Goal: Task Accomplishment & Management: Complete application form

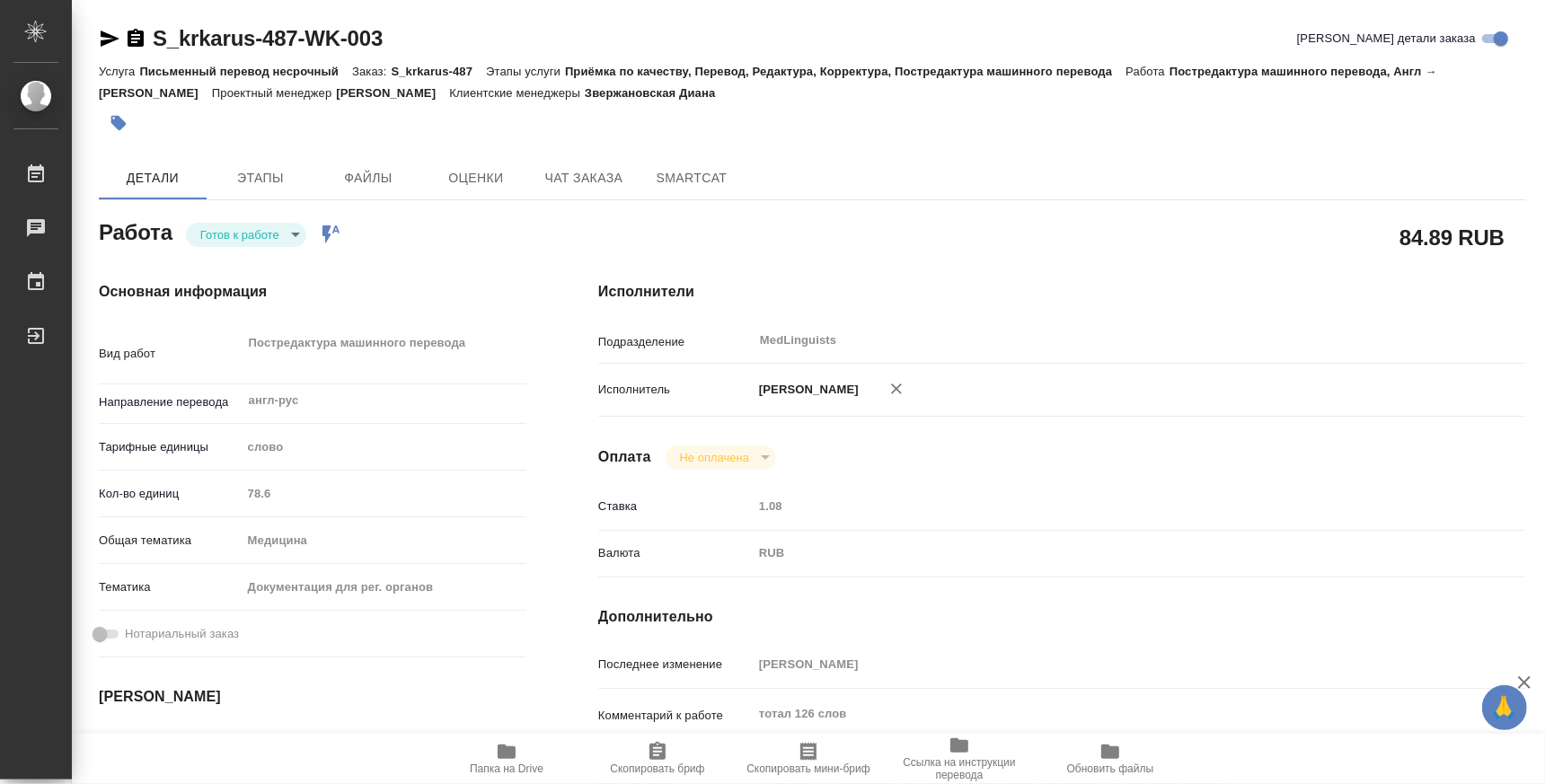
scroll to position [465, 0]
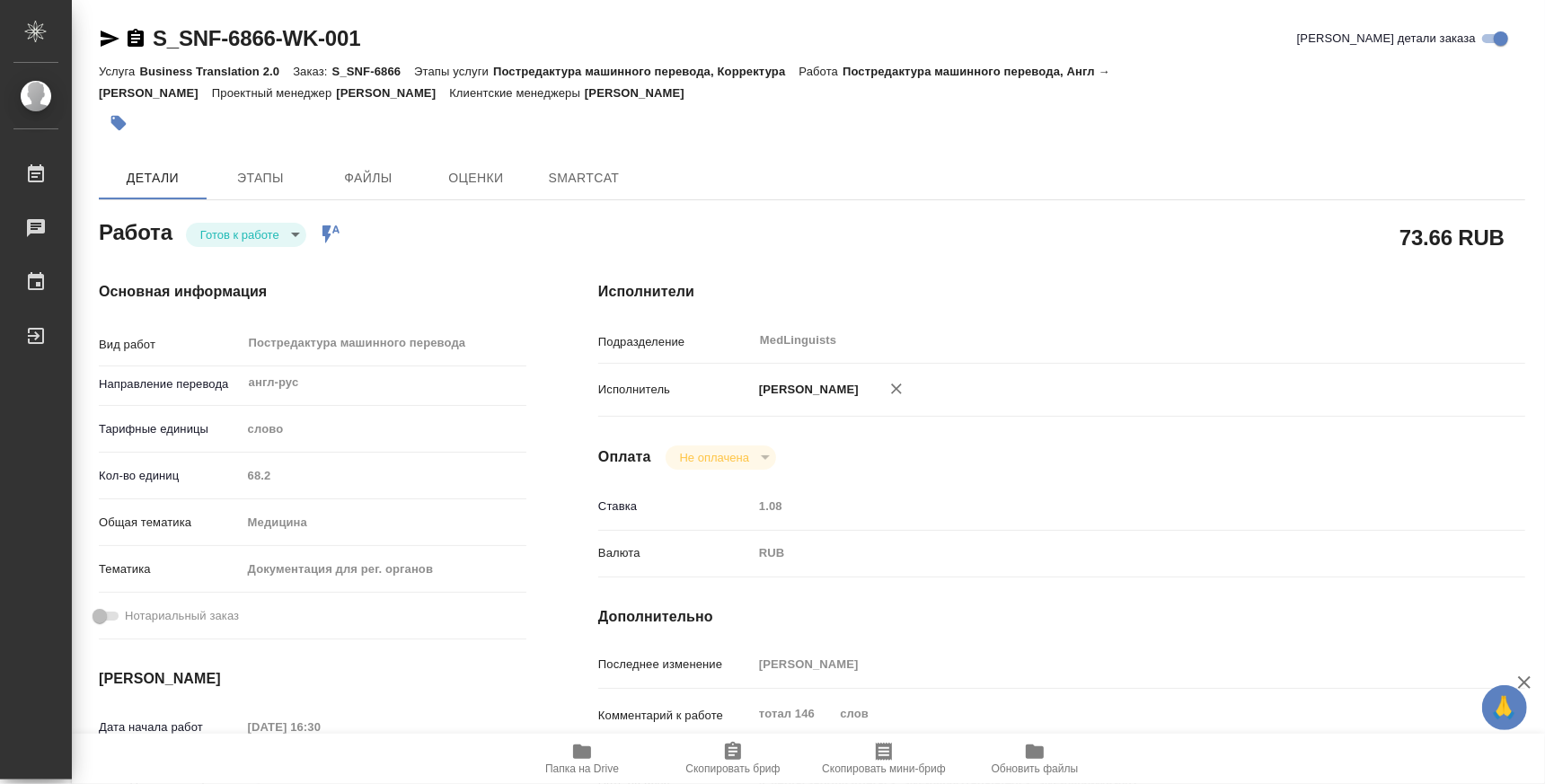
type textarea "x"
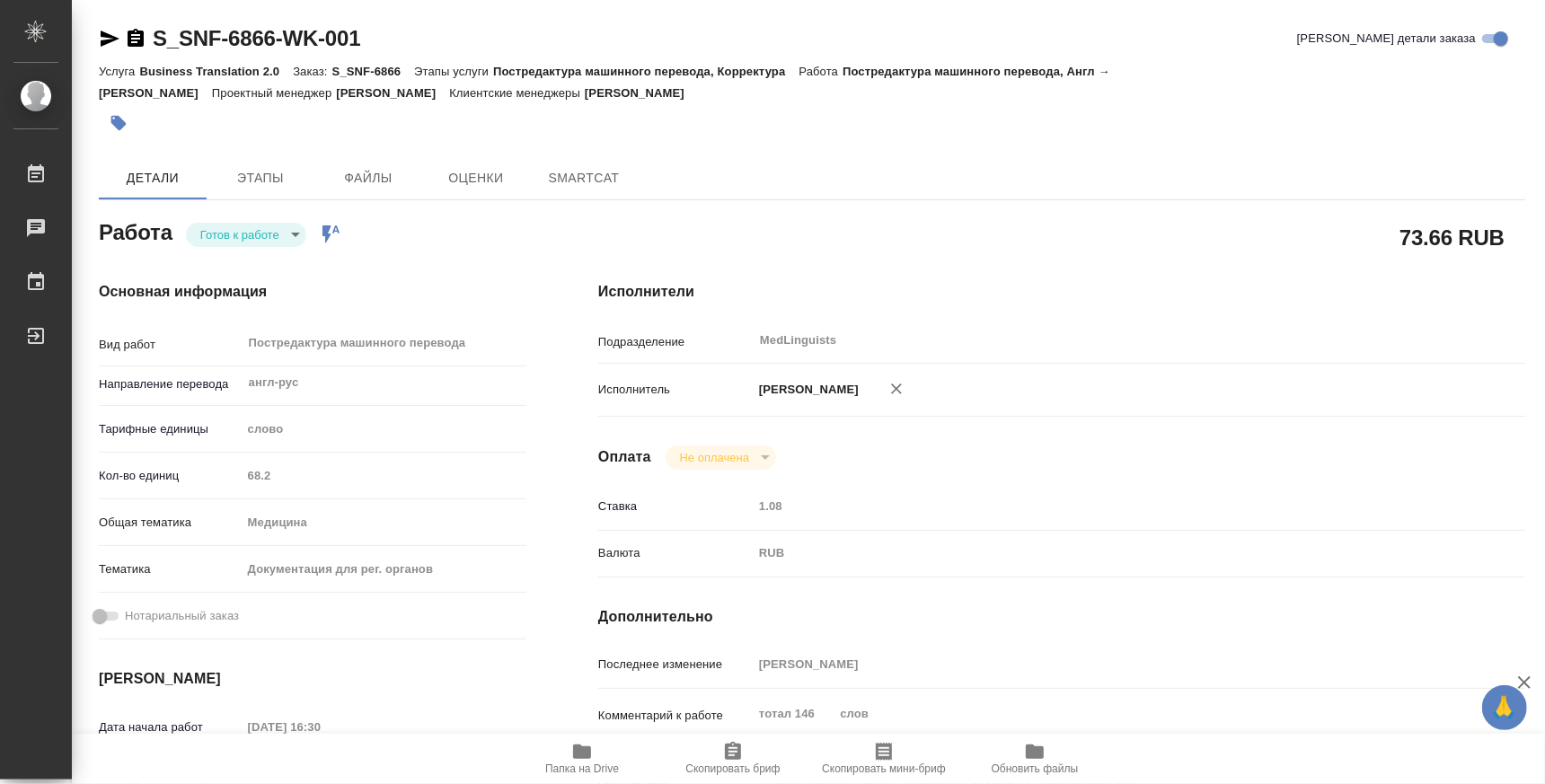
type textarea "x"
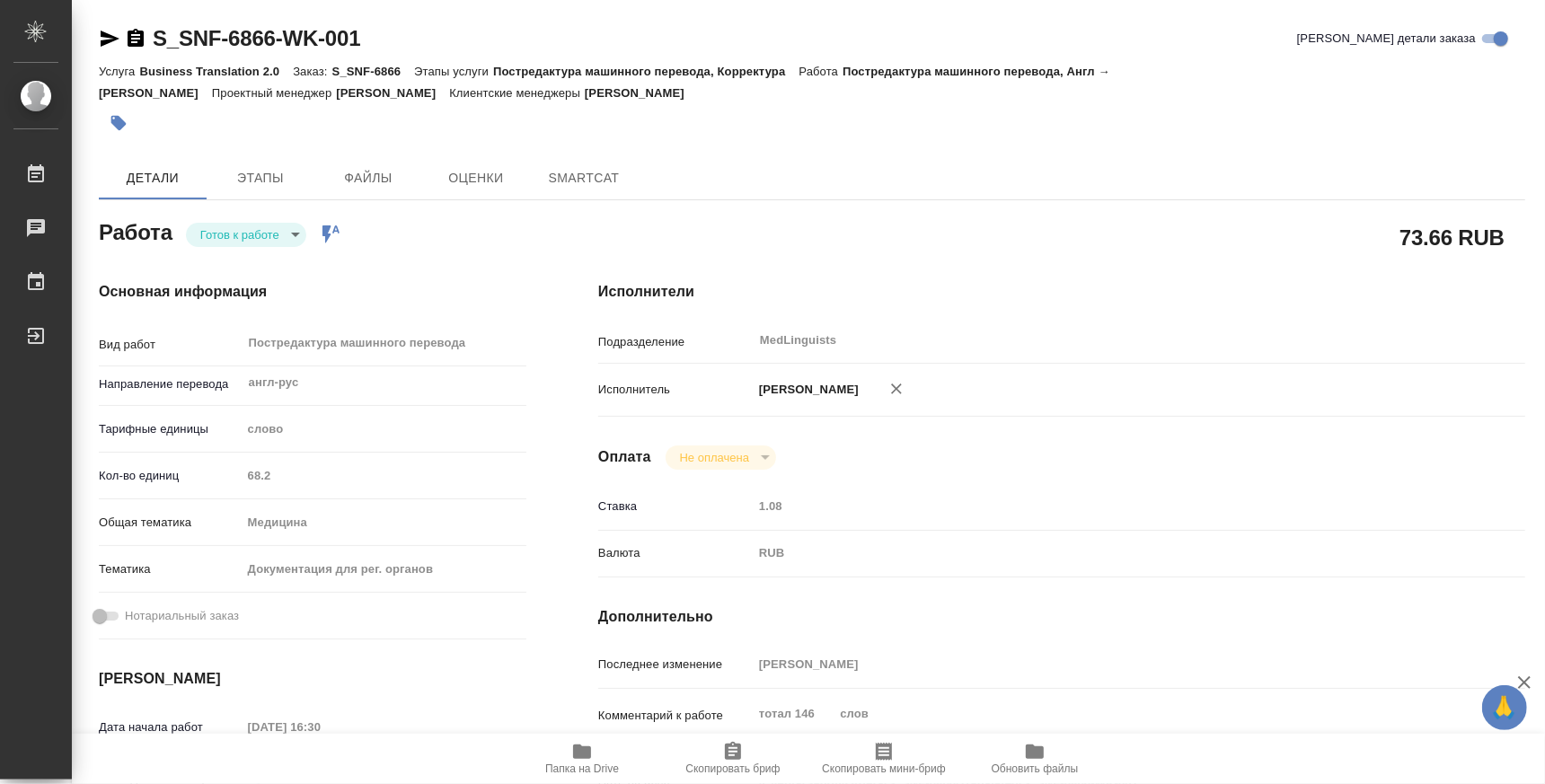
type textarea "x"
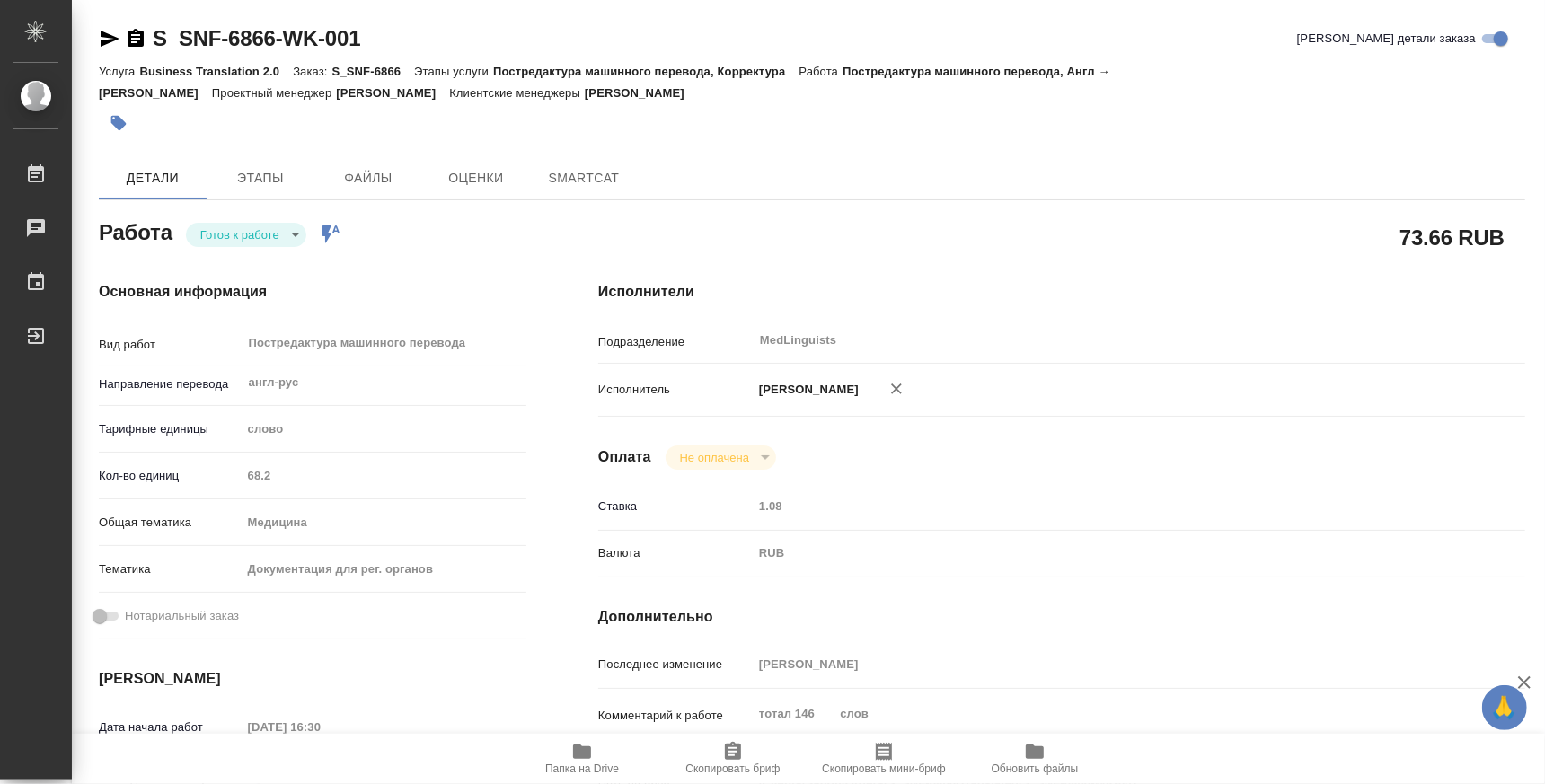
type textarea "x"
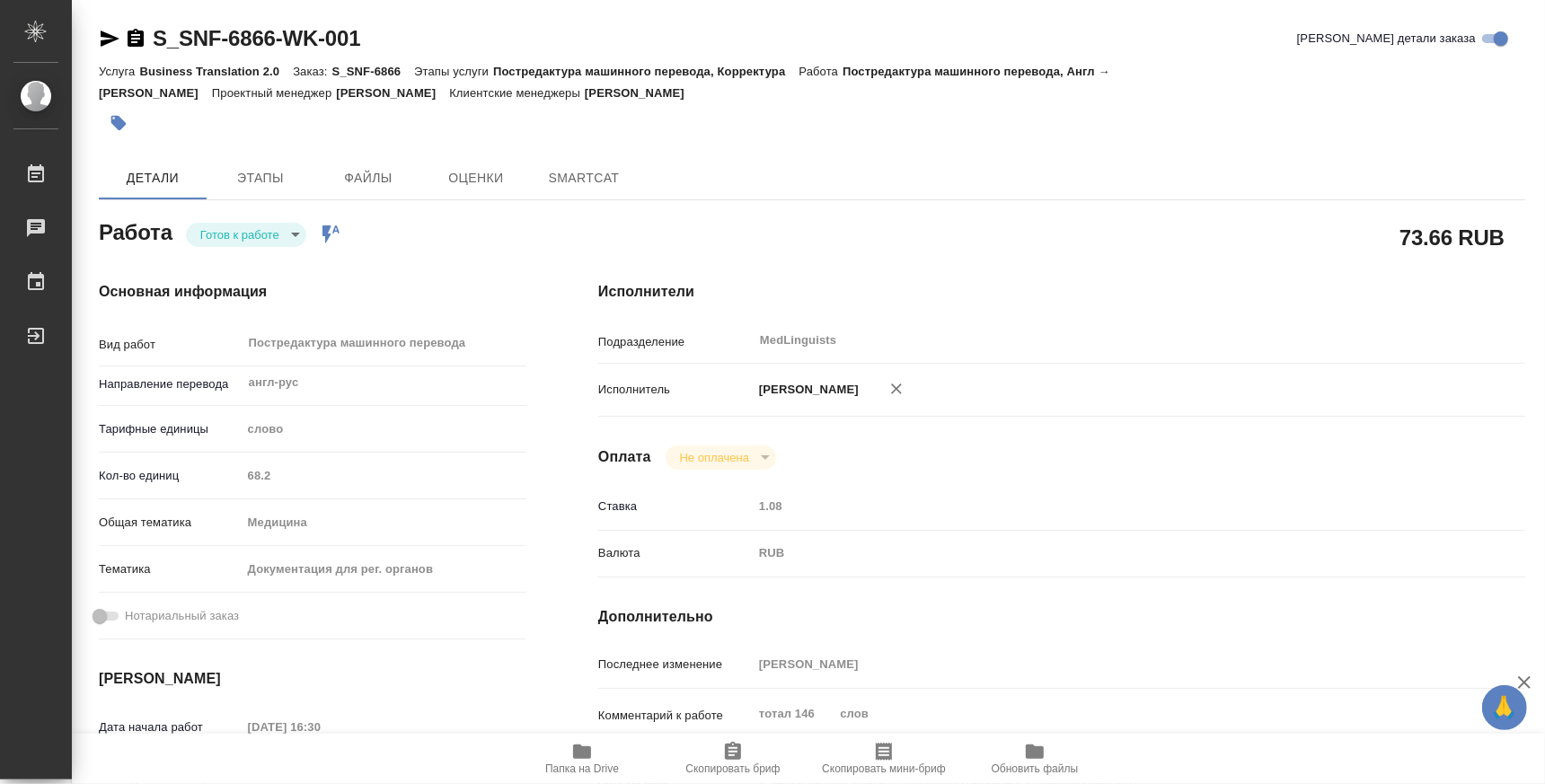
type textarea "x"
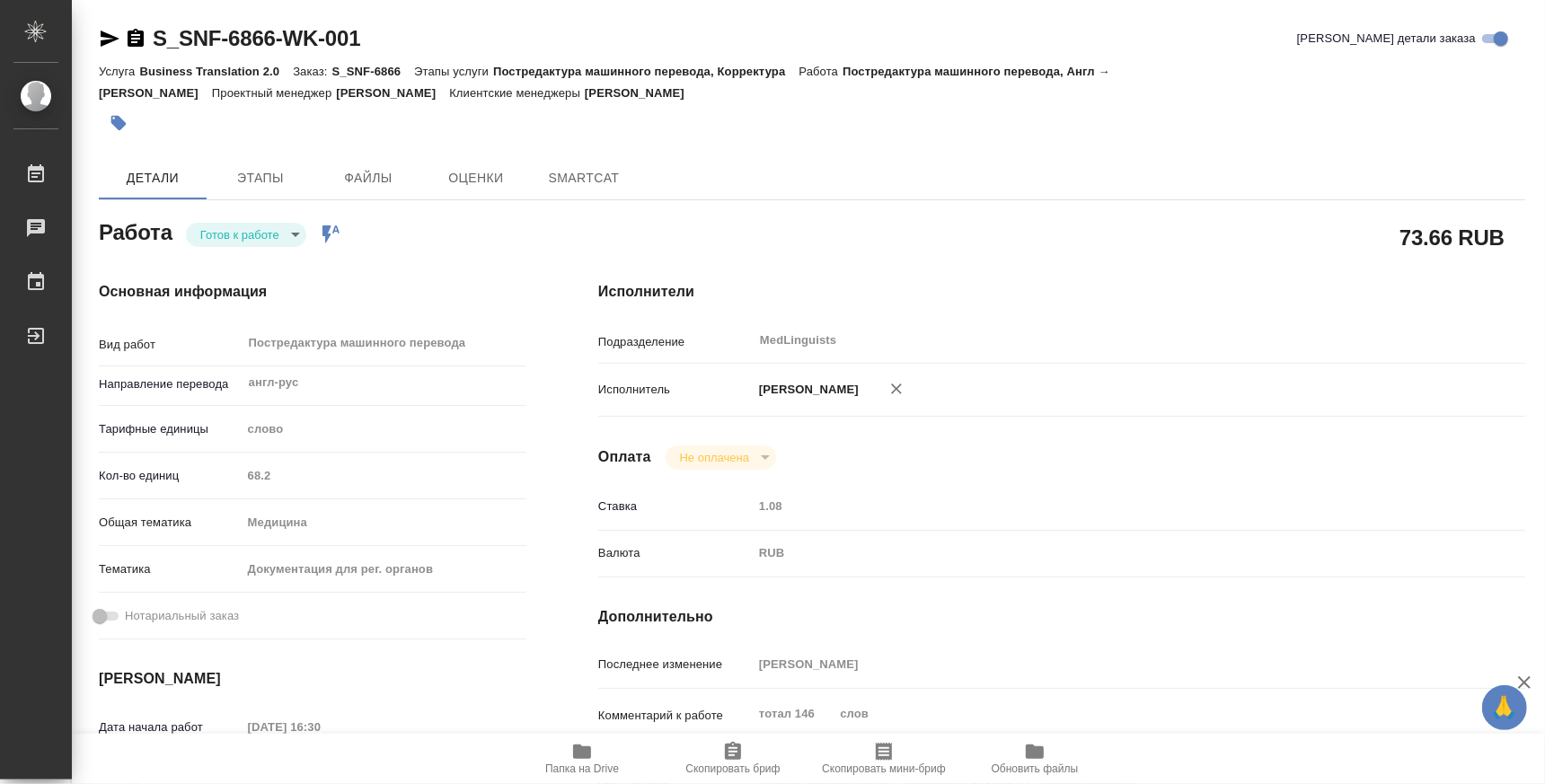
type textarea "x"
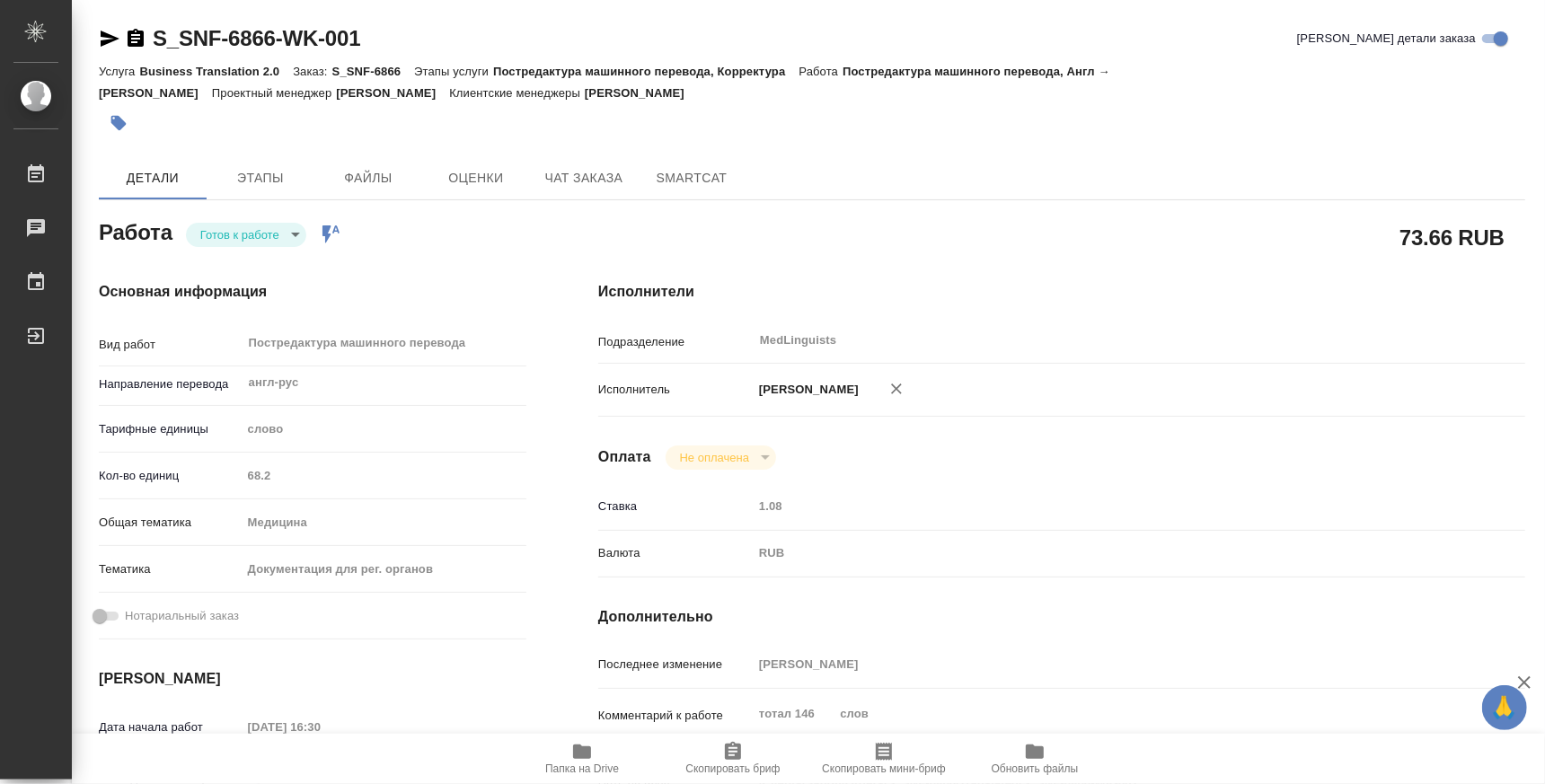
type textarea "x"
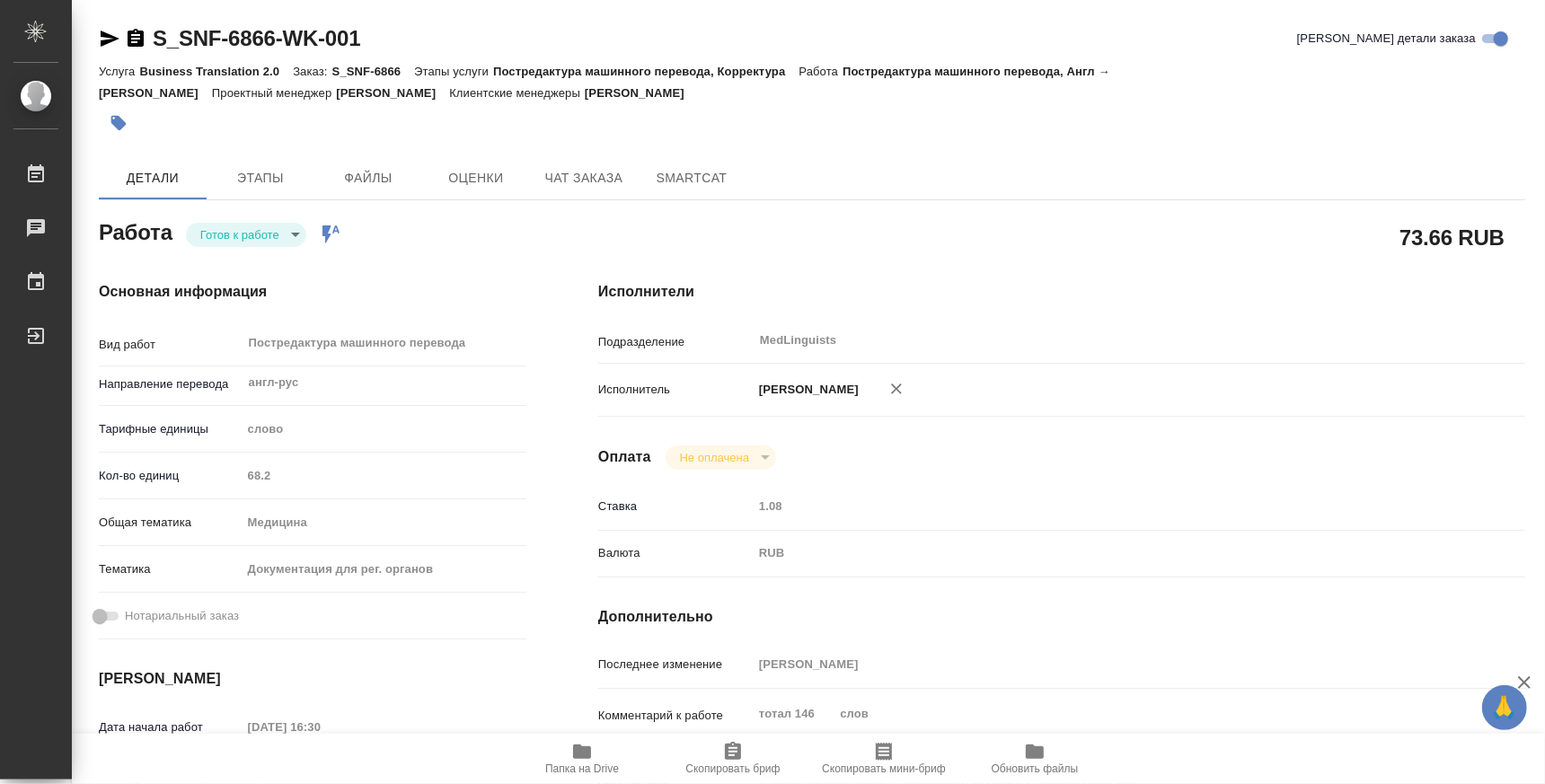
click at [587, 754] on icon "button" at bounding box center [581, 750] width 18 height 14
type textarea "x"
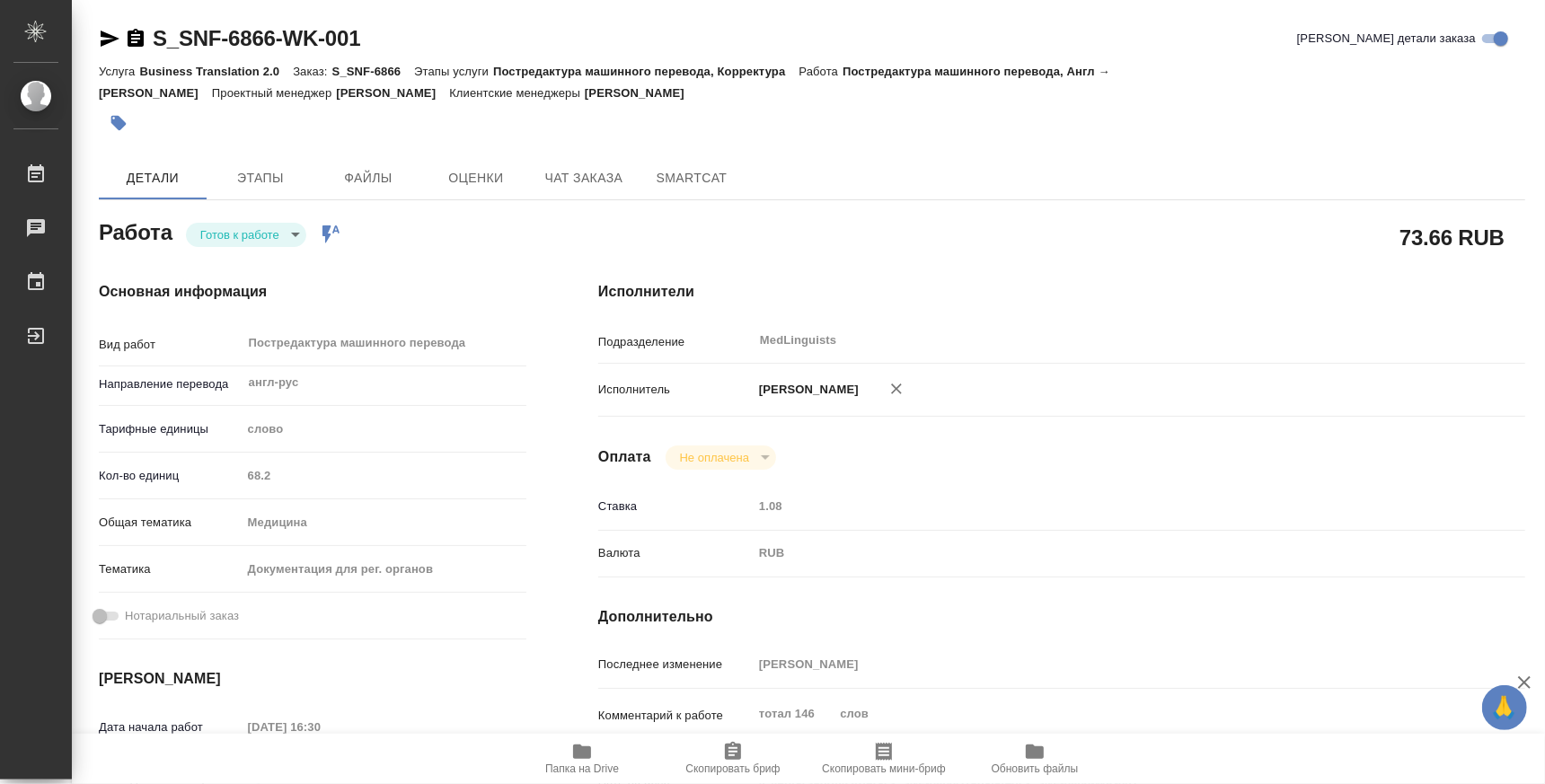
type textarea "x"
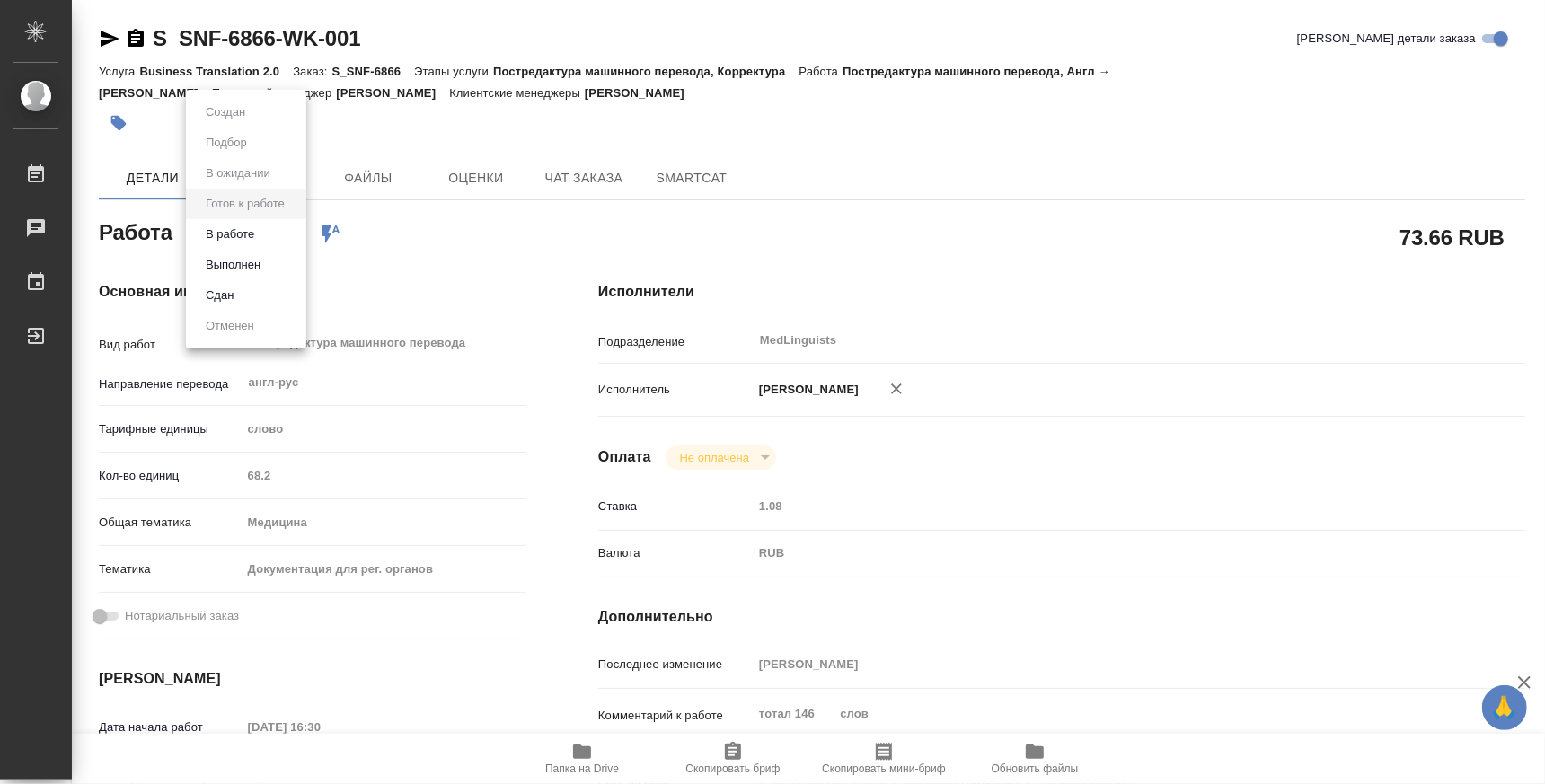
click at [253, 229] on body "🙏 .cls-1 fill:#fff; AWATERA Atminis Kristina Работы 0 Чаты График Выйти S_SNF-6…" at bounding box center [772, 392] width 1545 height 784
click at [260, 258] on button "Выполнен" at bounding box center [233, 264] width 65 height 20
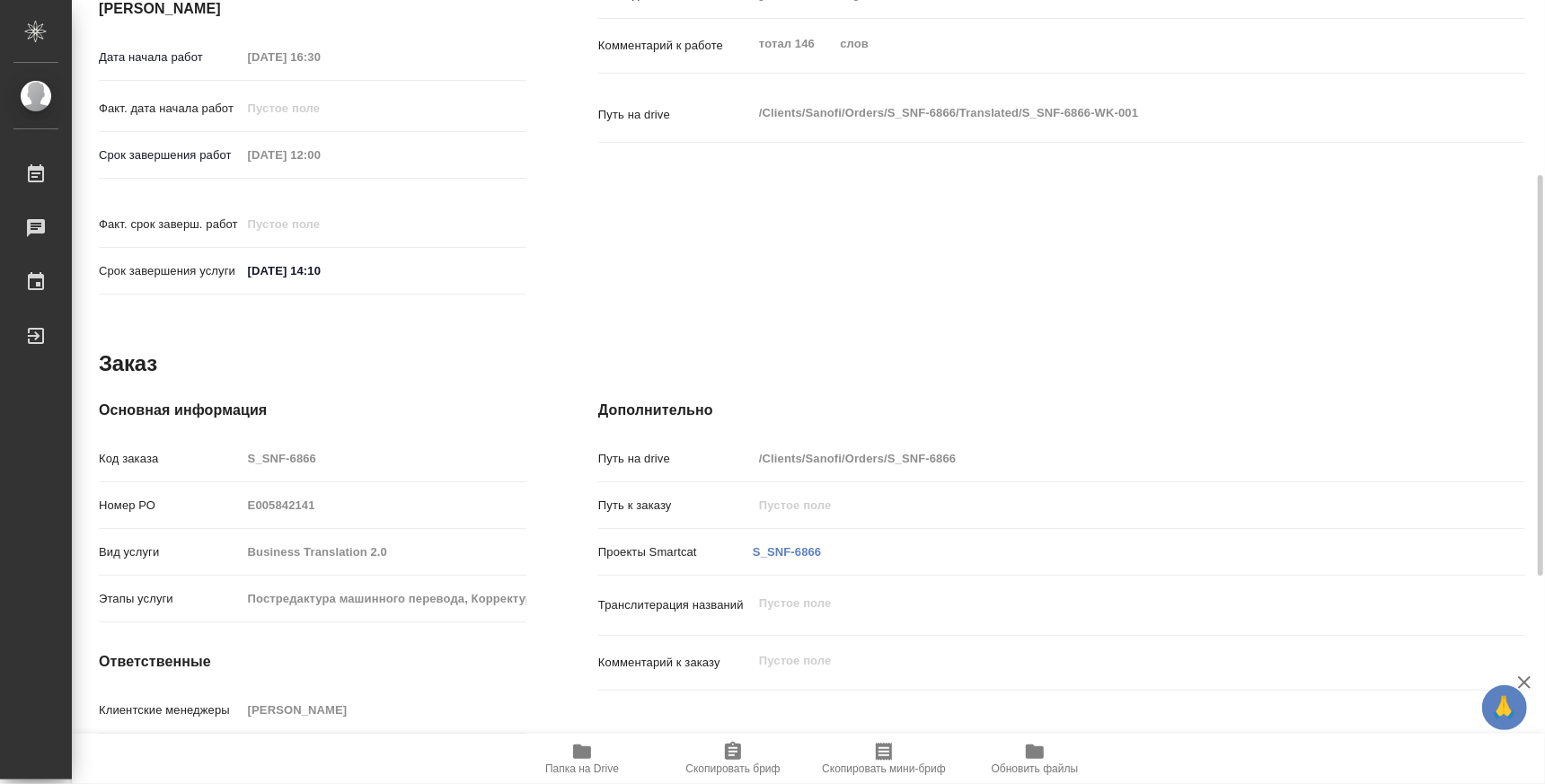
scroll to position [746, 0]
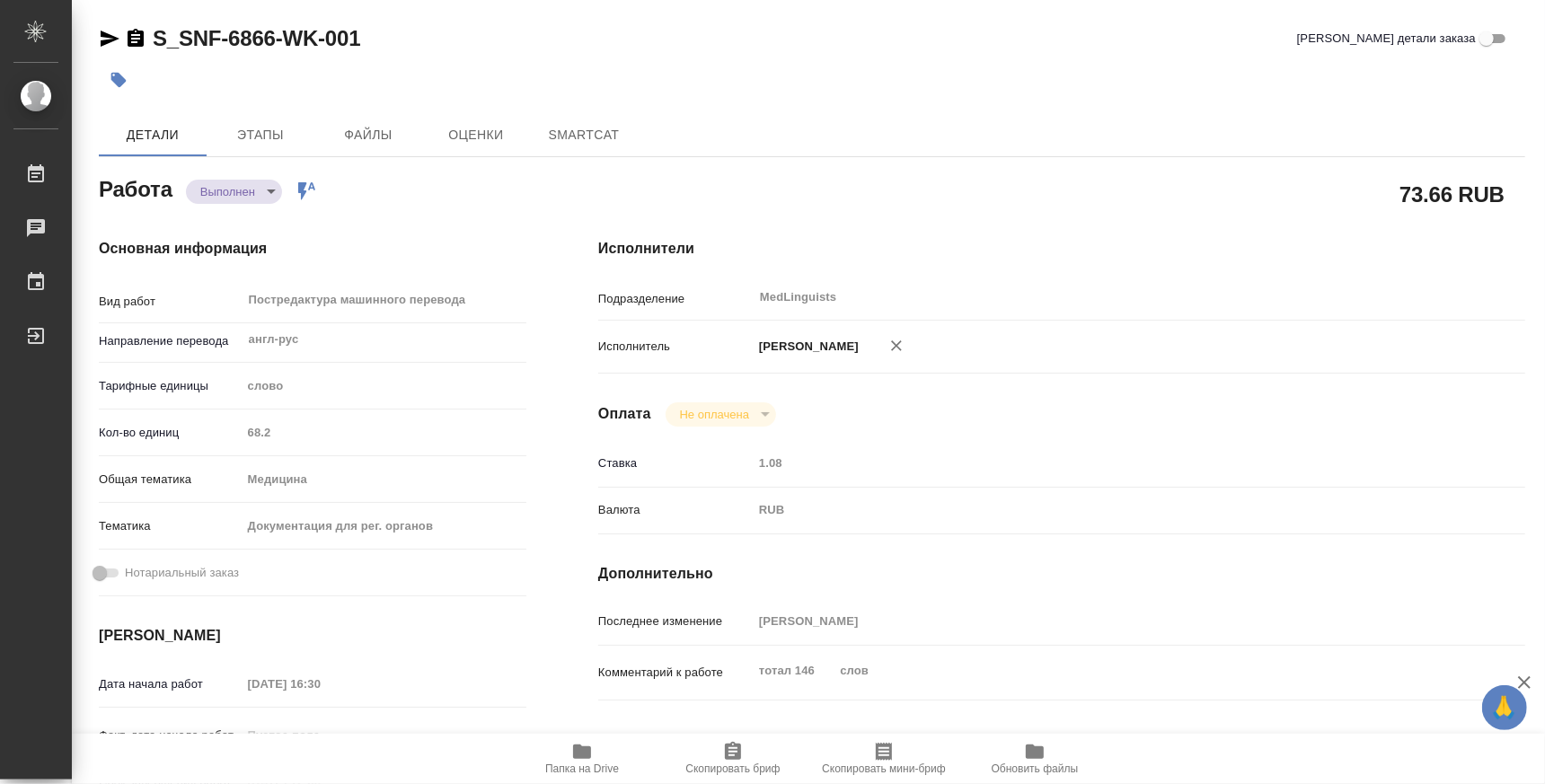
type textarea "x"
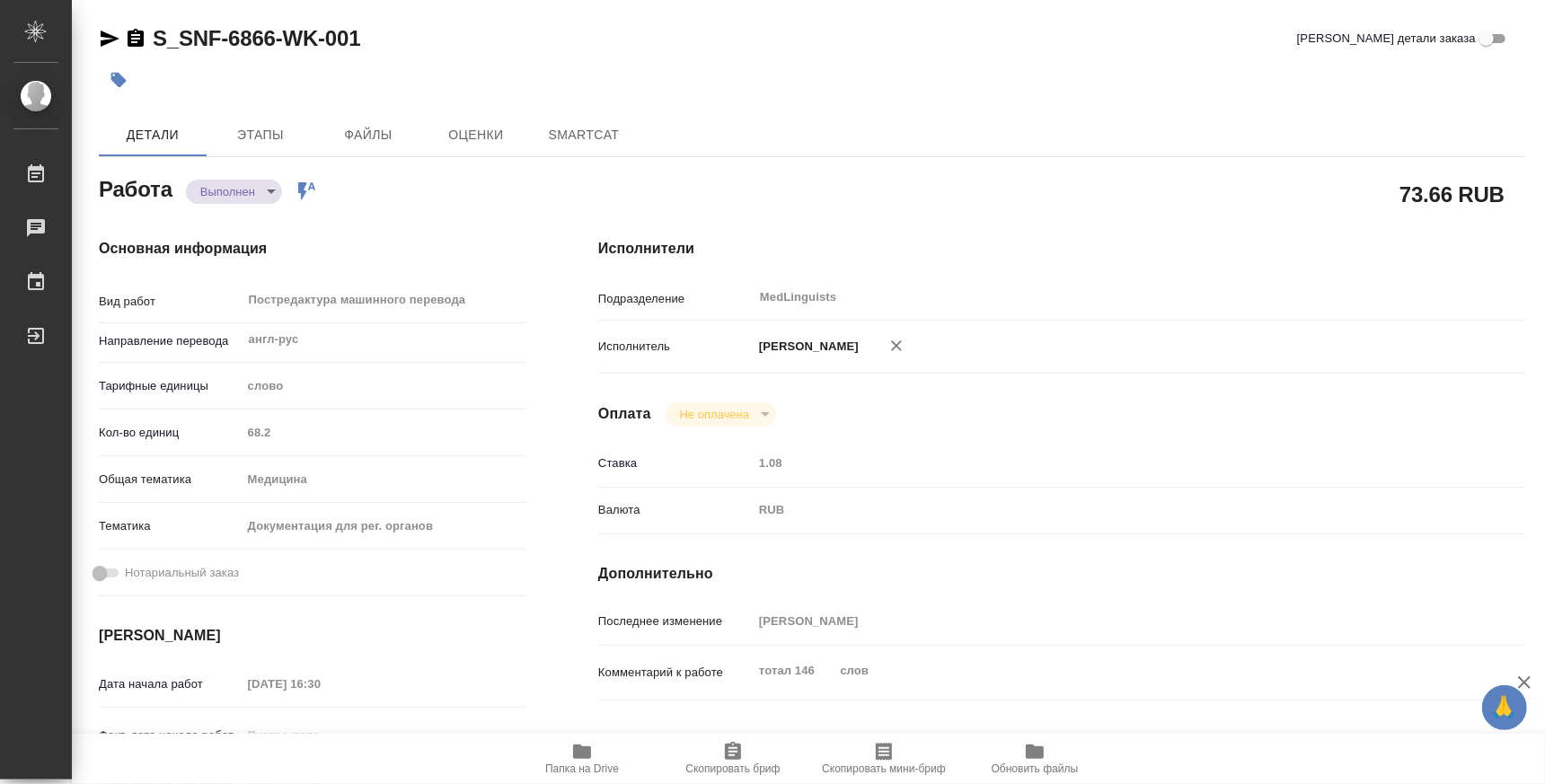
type textarea "x"
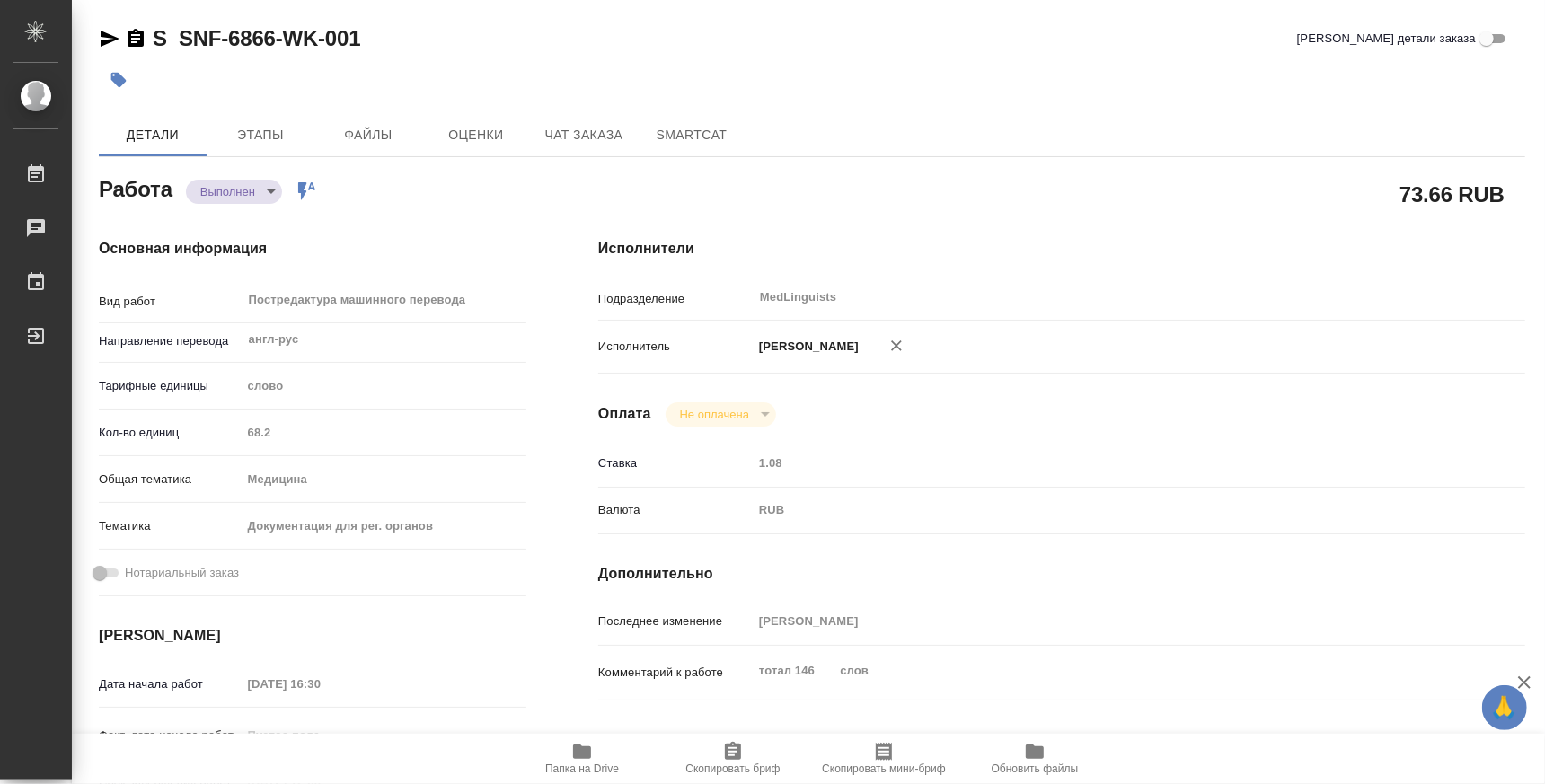
type textarea "x"
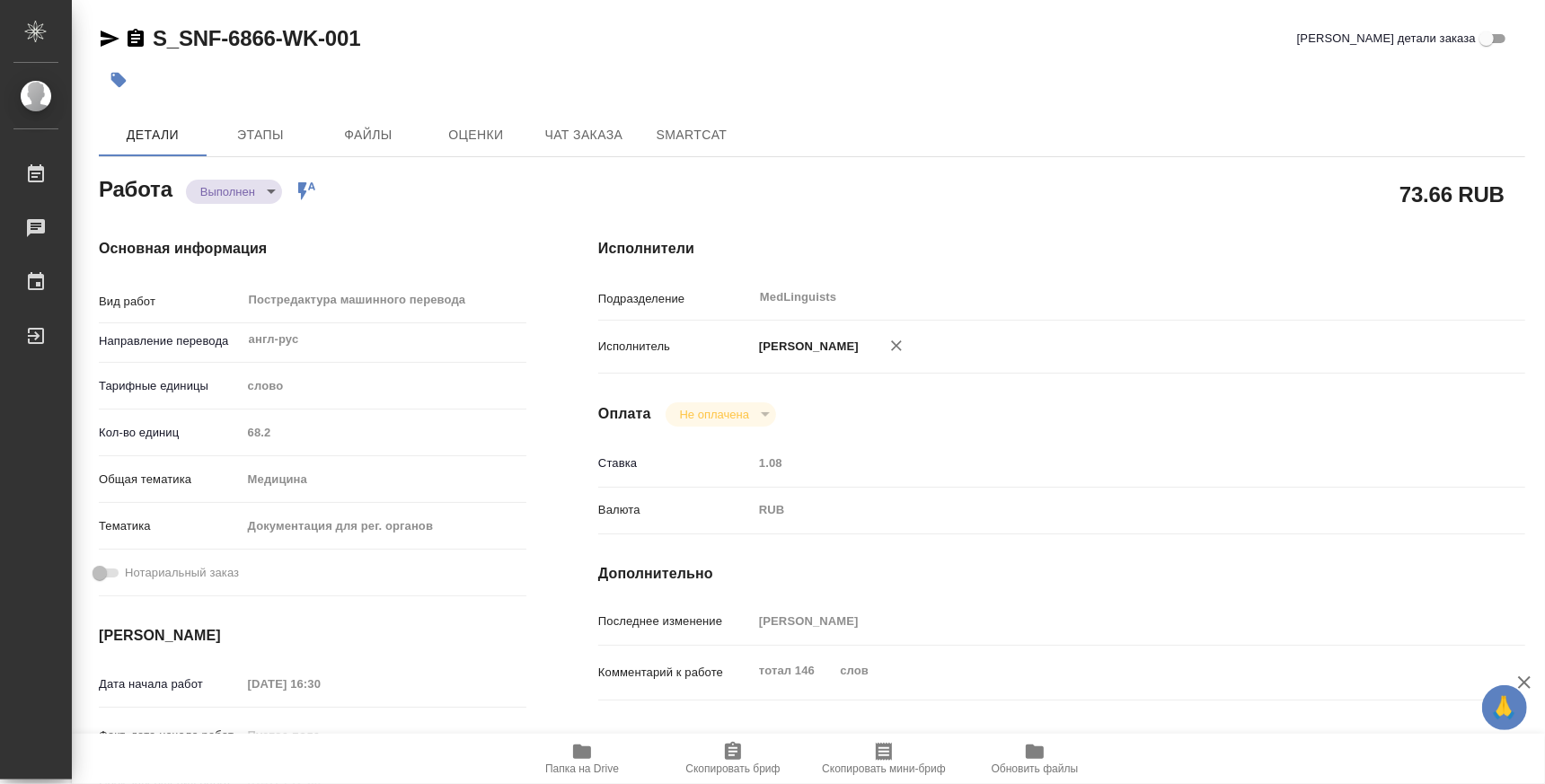
click at [563, 772] on span "Папка на Drive" at bounding box center [581, 768] width 74 height 12
type textarea "x"
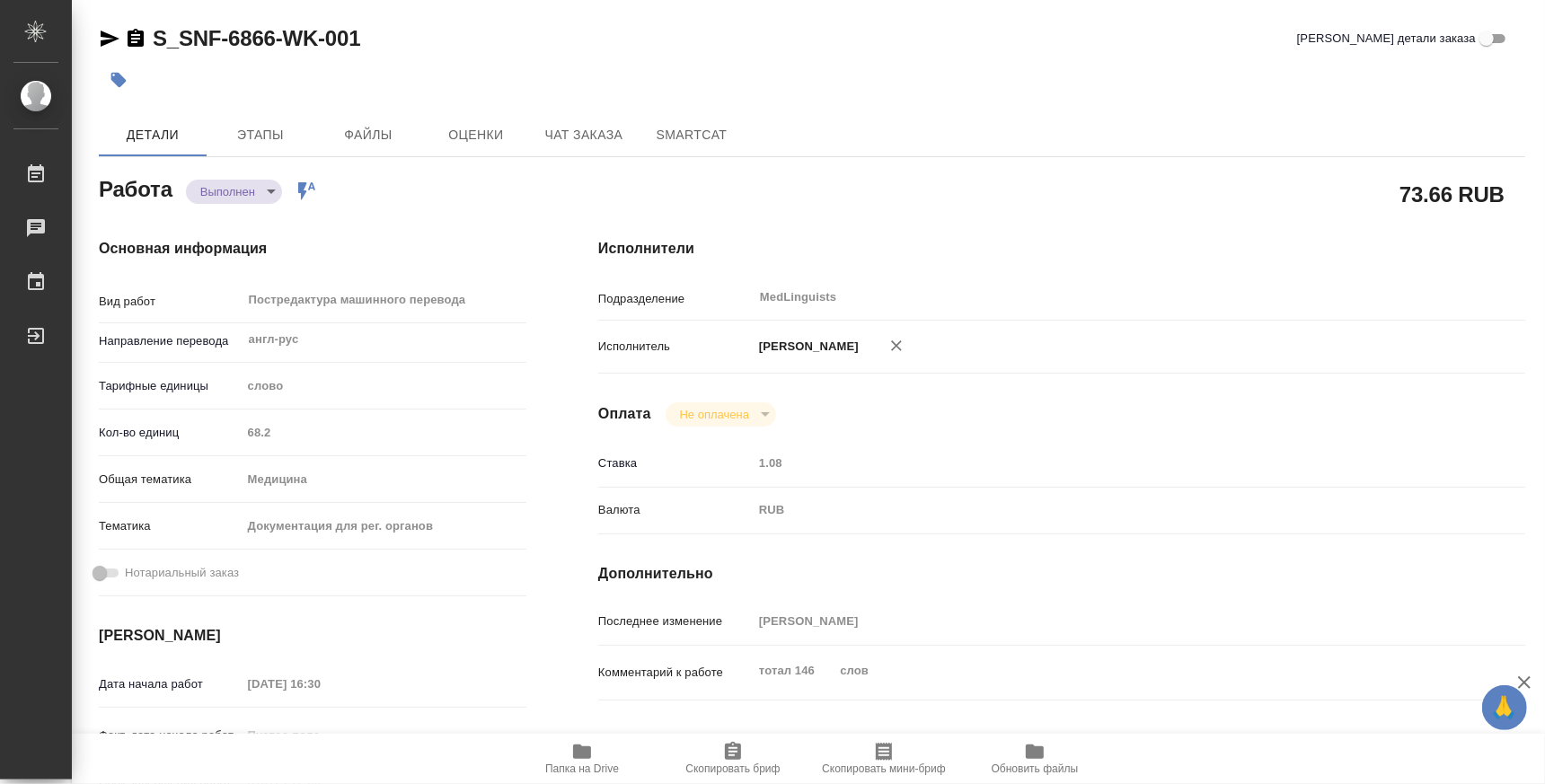
type textarea "x"
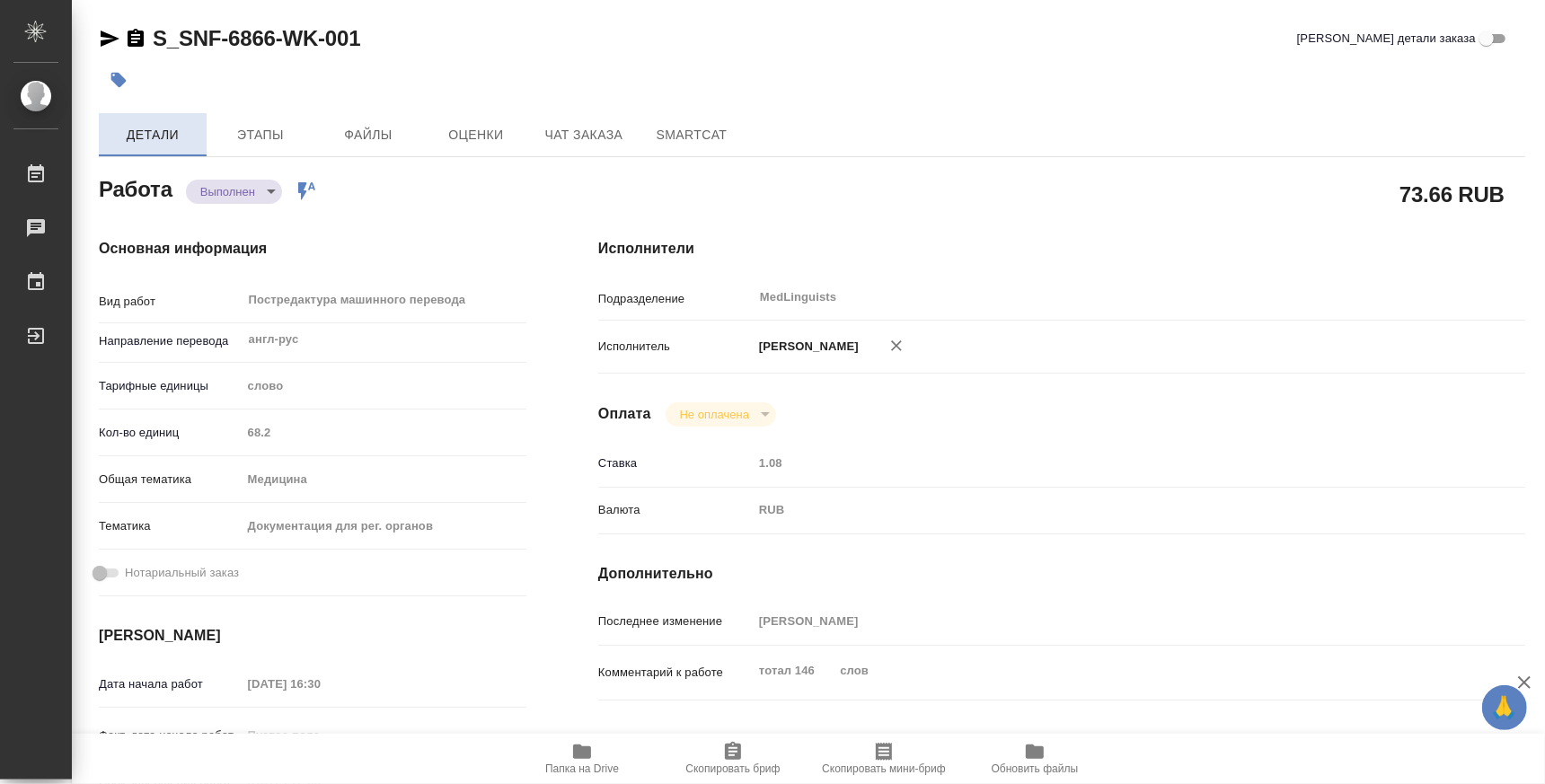
type textarea "x"
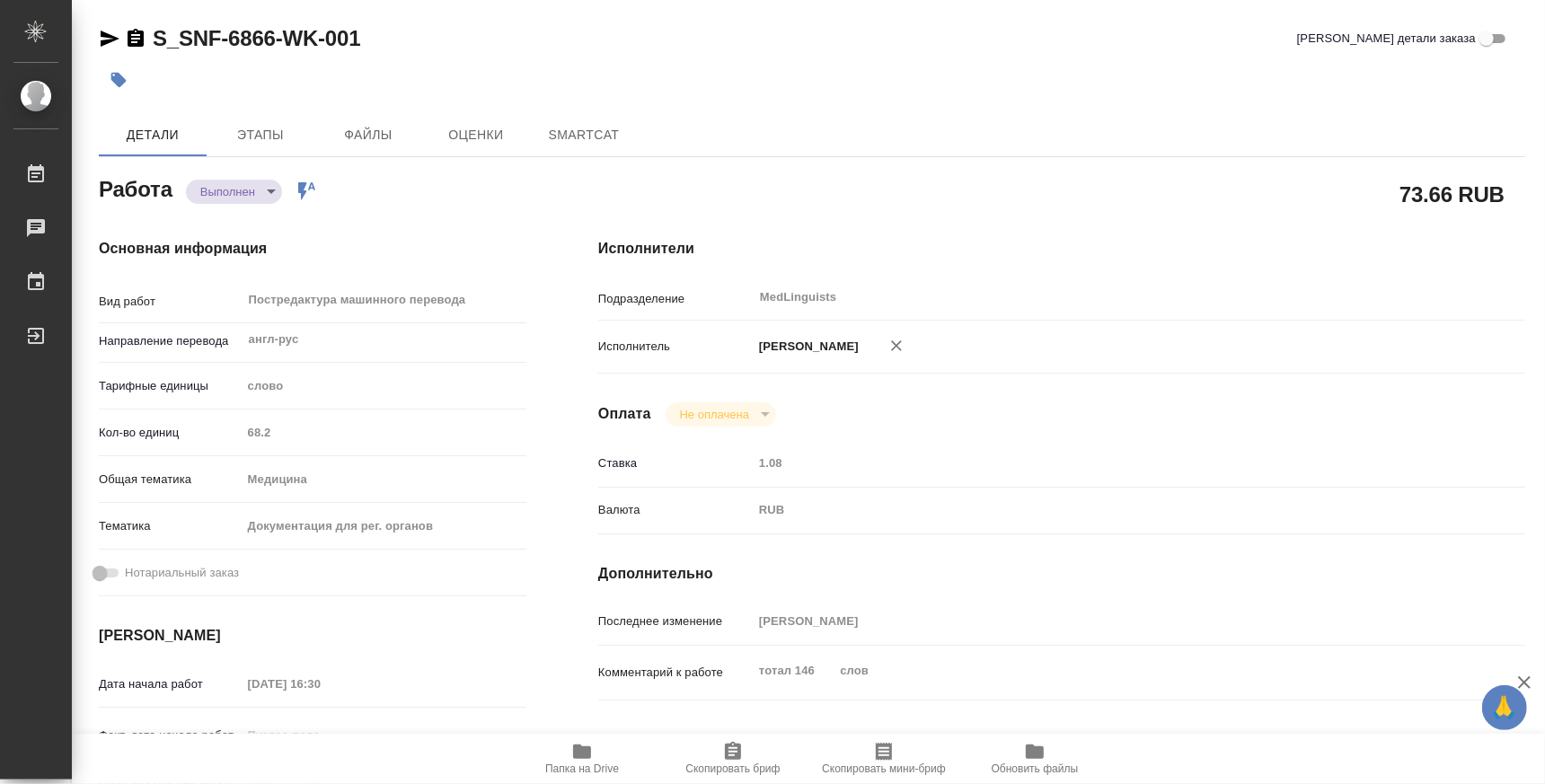
type textarea "x"
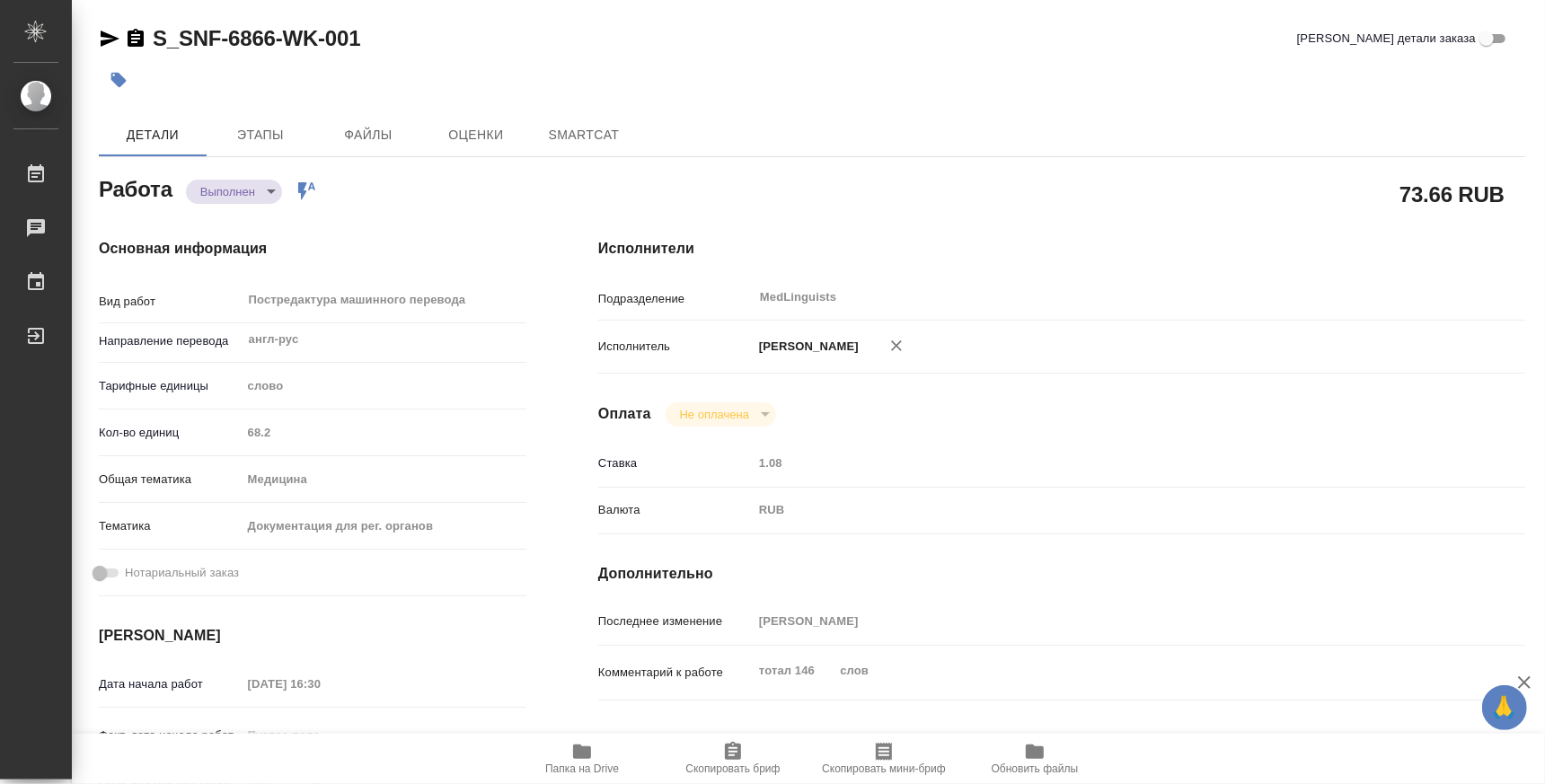
type textarea "x"
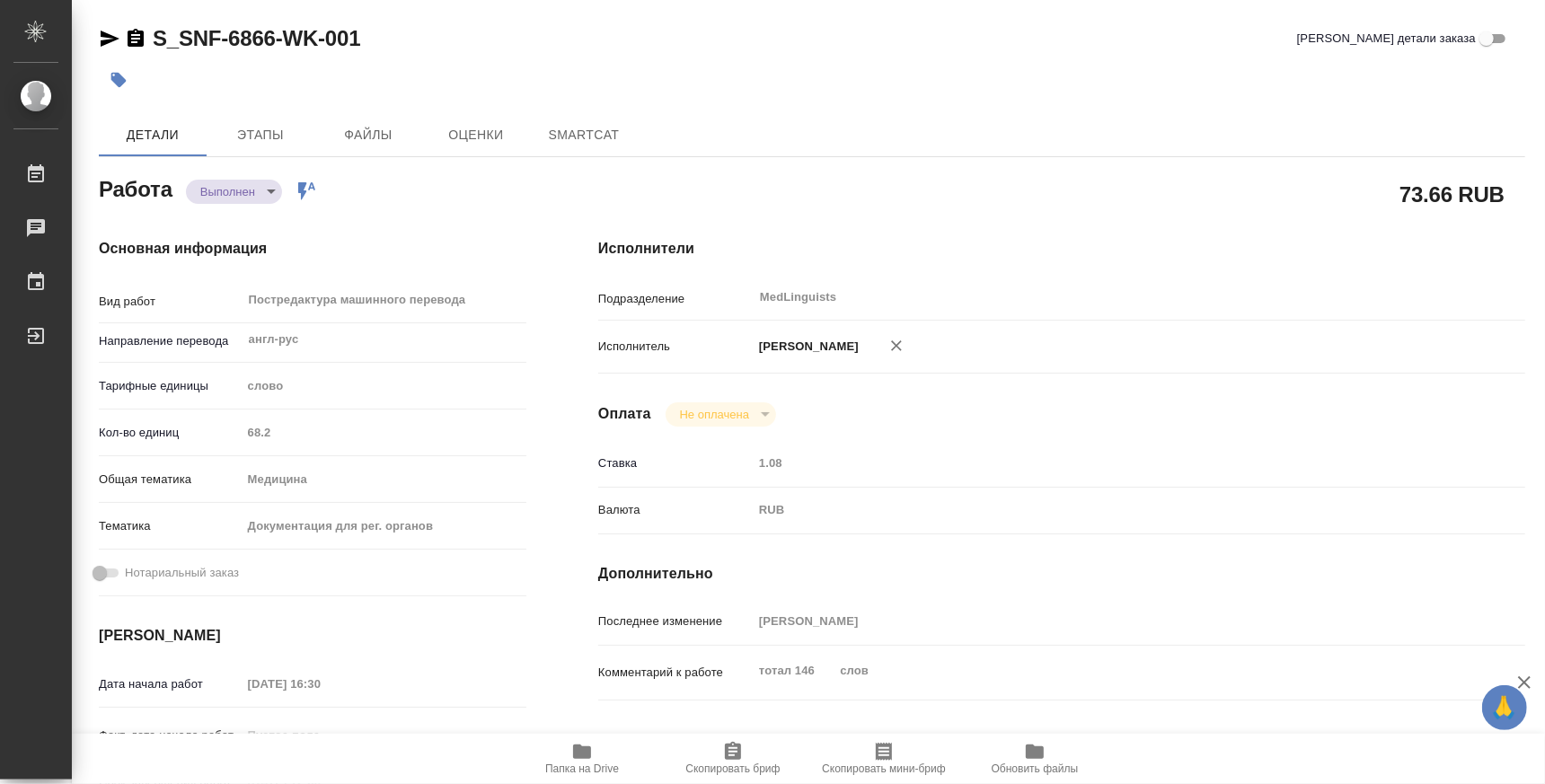
type textarea "x"
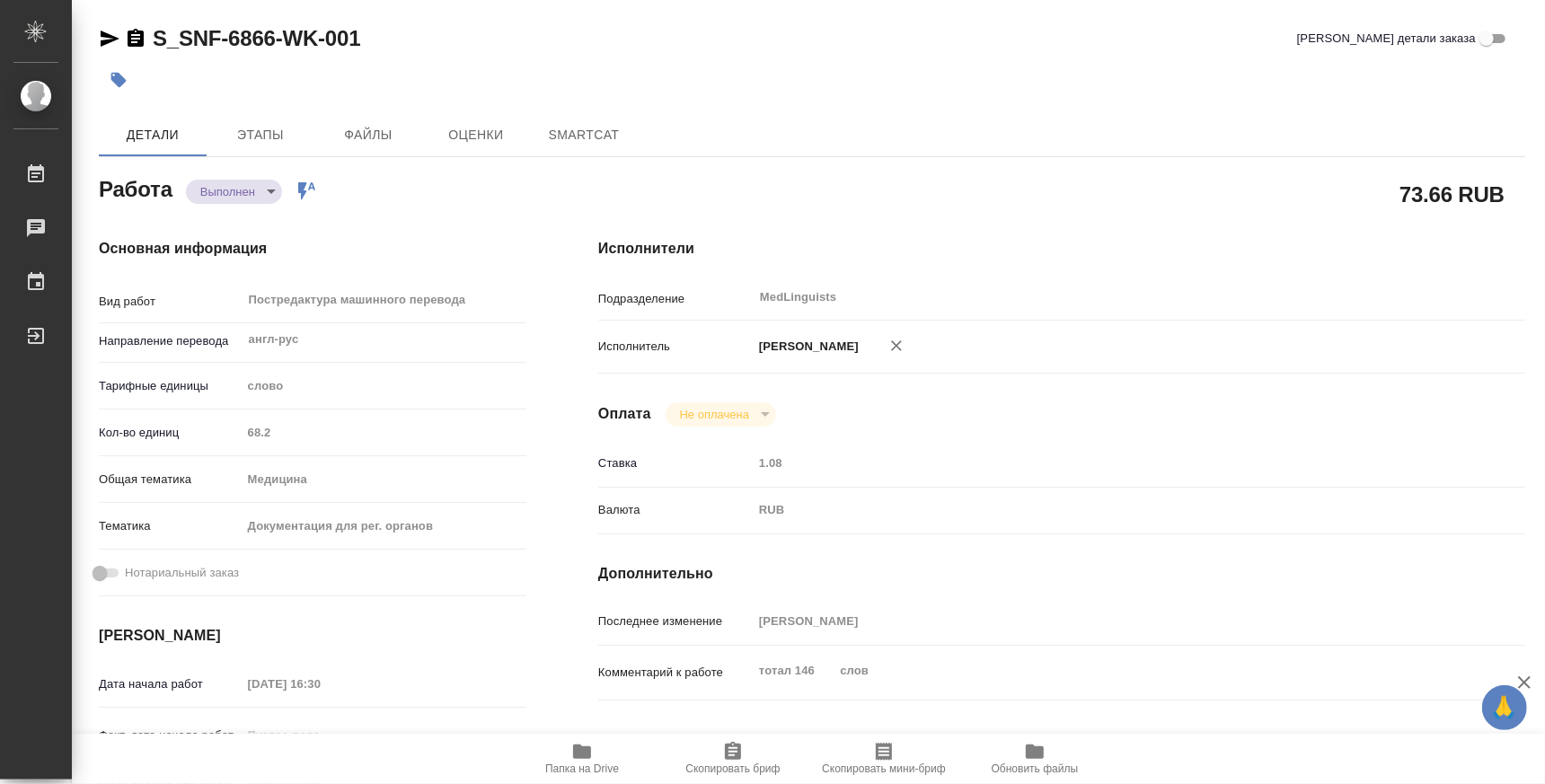
type textarea "x"
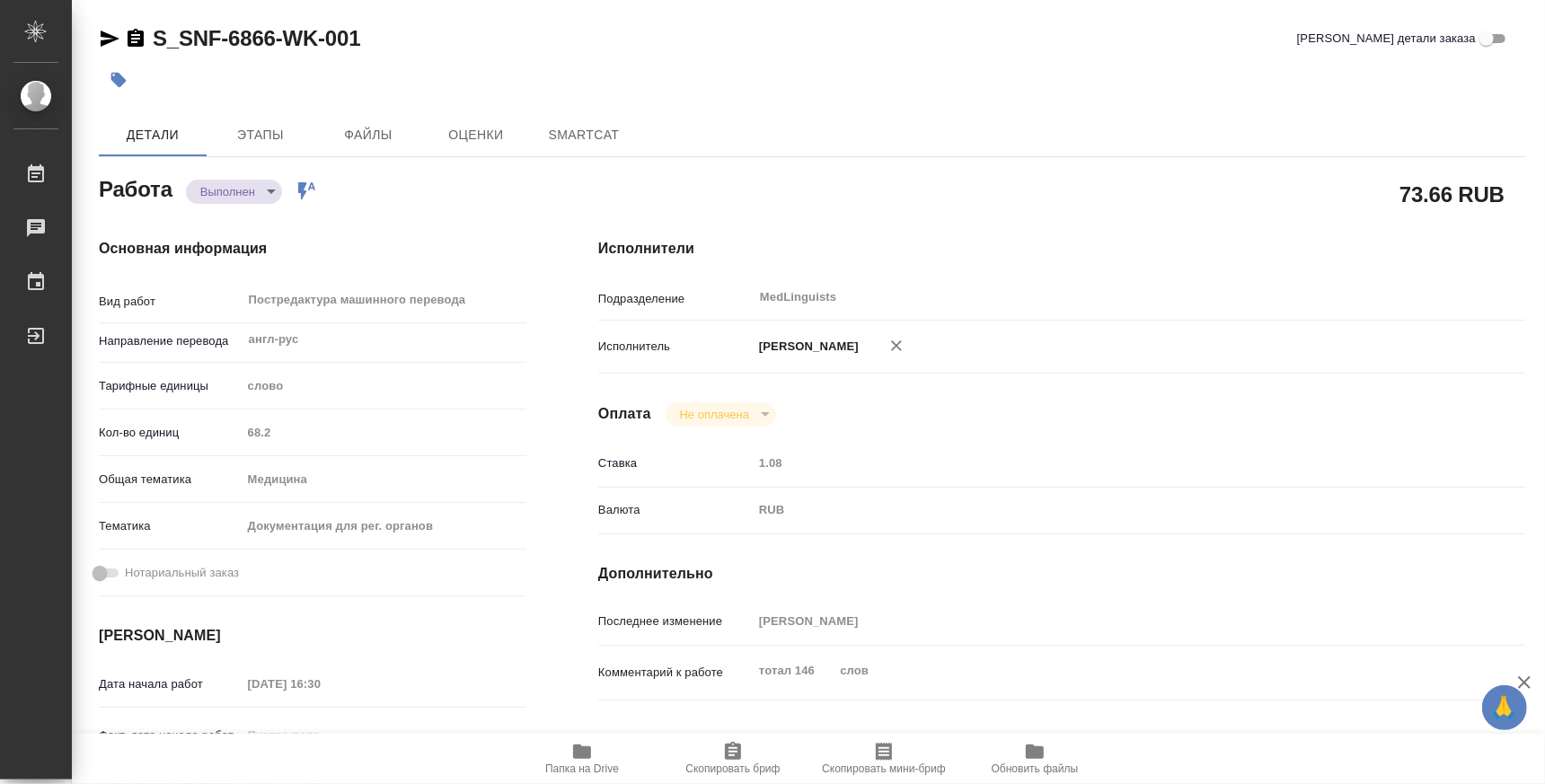
type textarea "x"
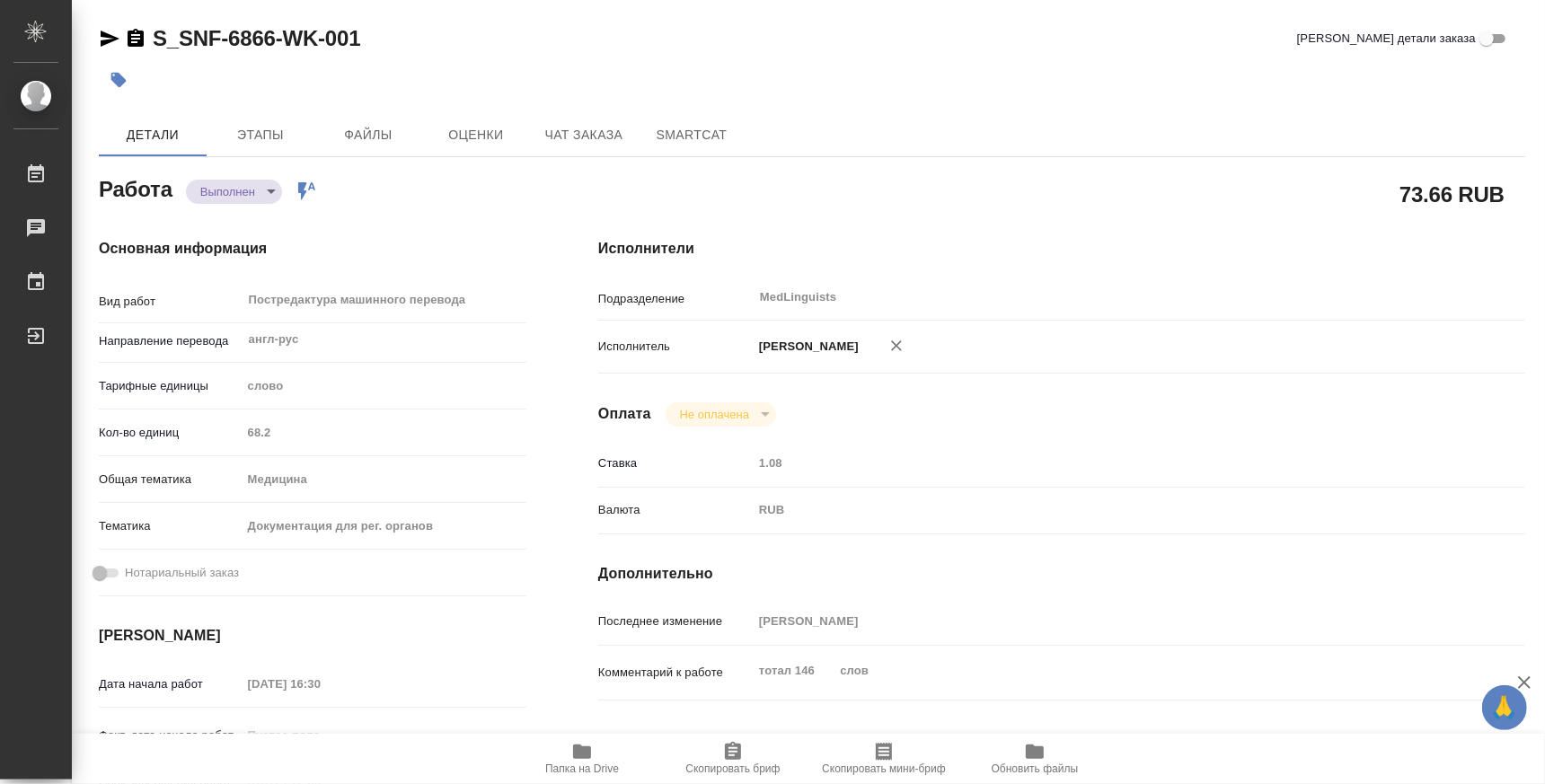
type textarea "x"
click at [549, 741] on span "Папка на Drive" at bounding box center [581, 758] width 129 height 34
type textarea "x"
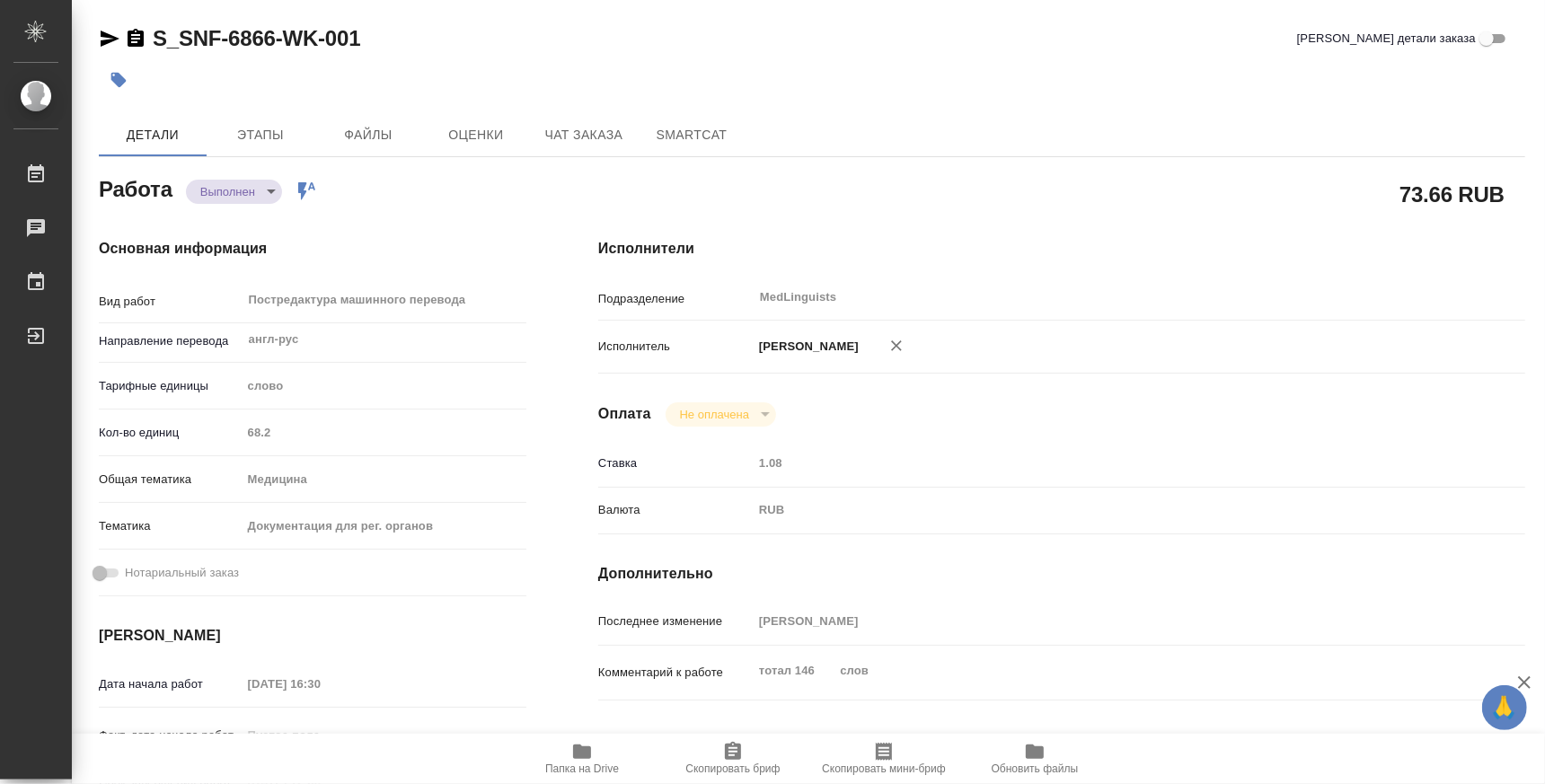
type textarea "x"
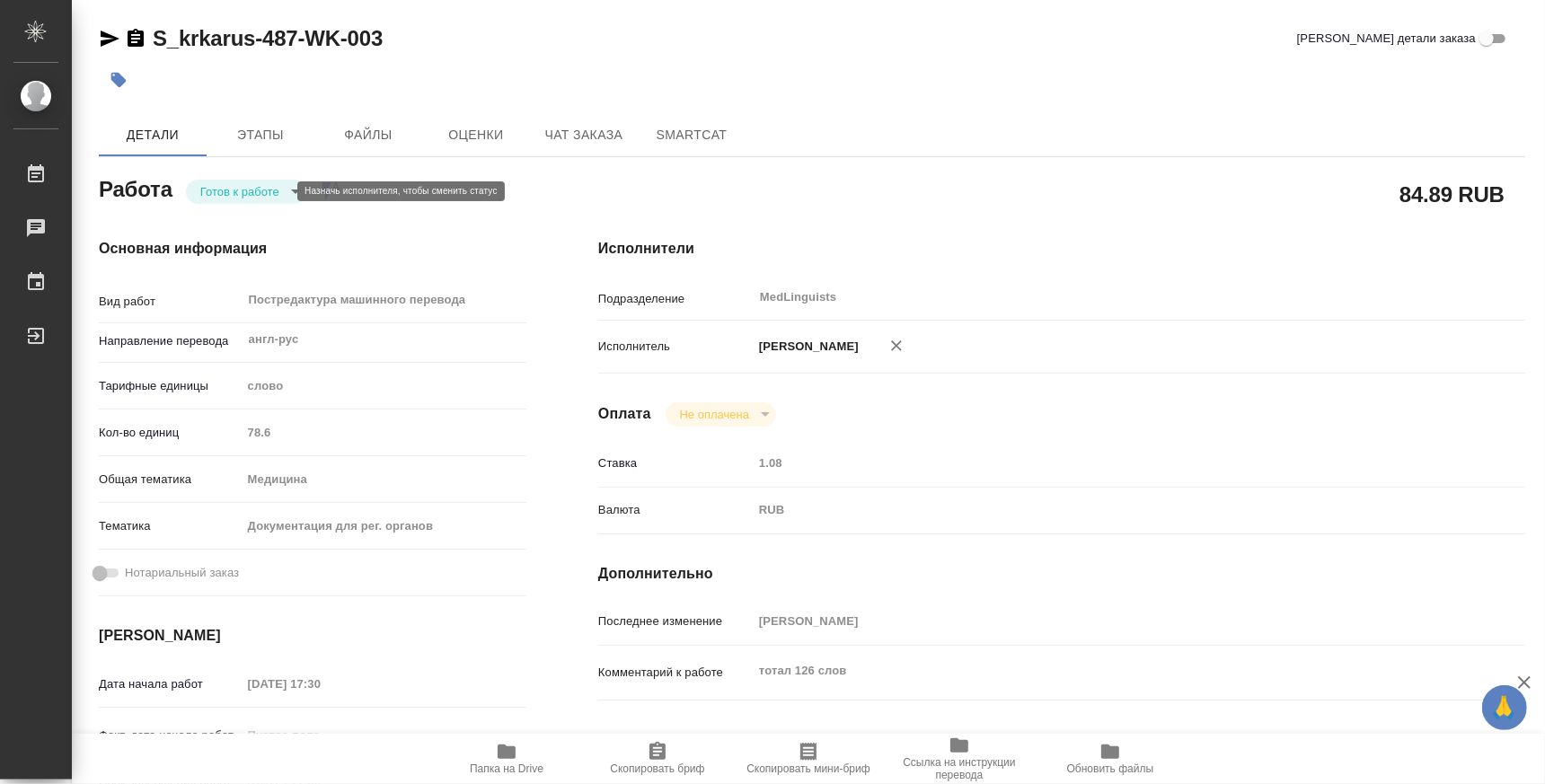
click at [239, 188] on body "🙏 .cls-1 fill:#fff; AWATERA Atminis [PERSON_NAME] 0 Чаты График Выйти S_krkarus…" at bounding box center [772, 392] width 1545 height 784
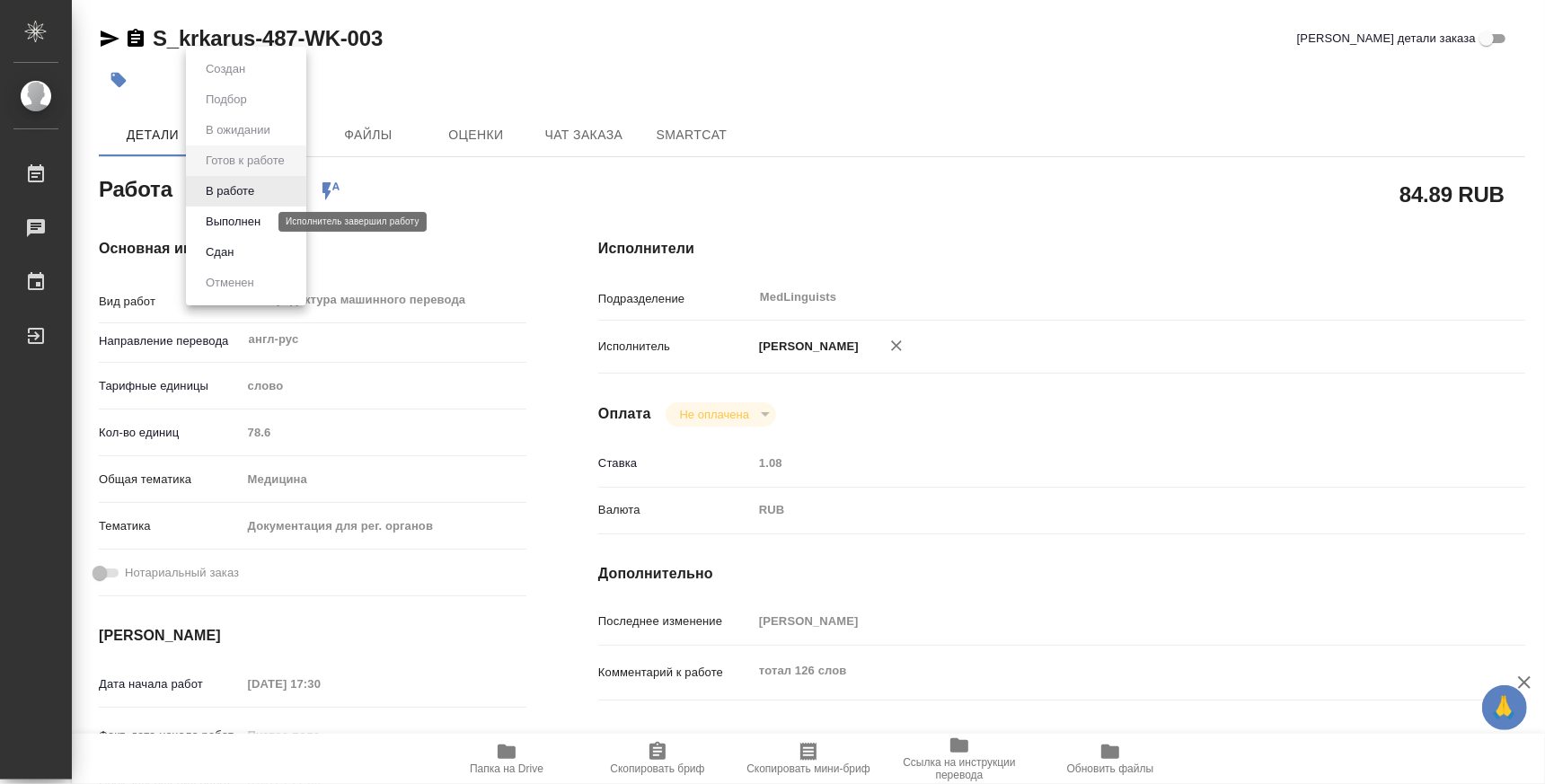
click at [239, 214] on button "Выполнен" at bounding box center [233, 221] width 65 height 20
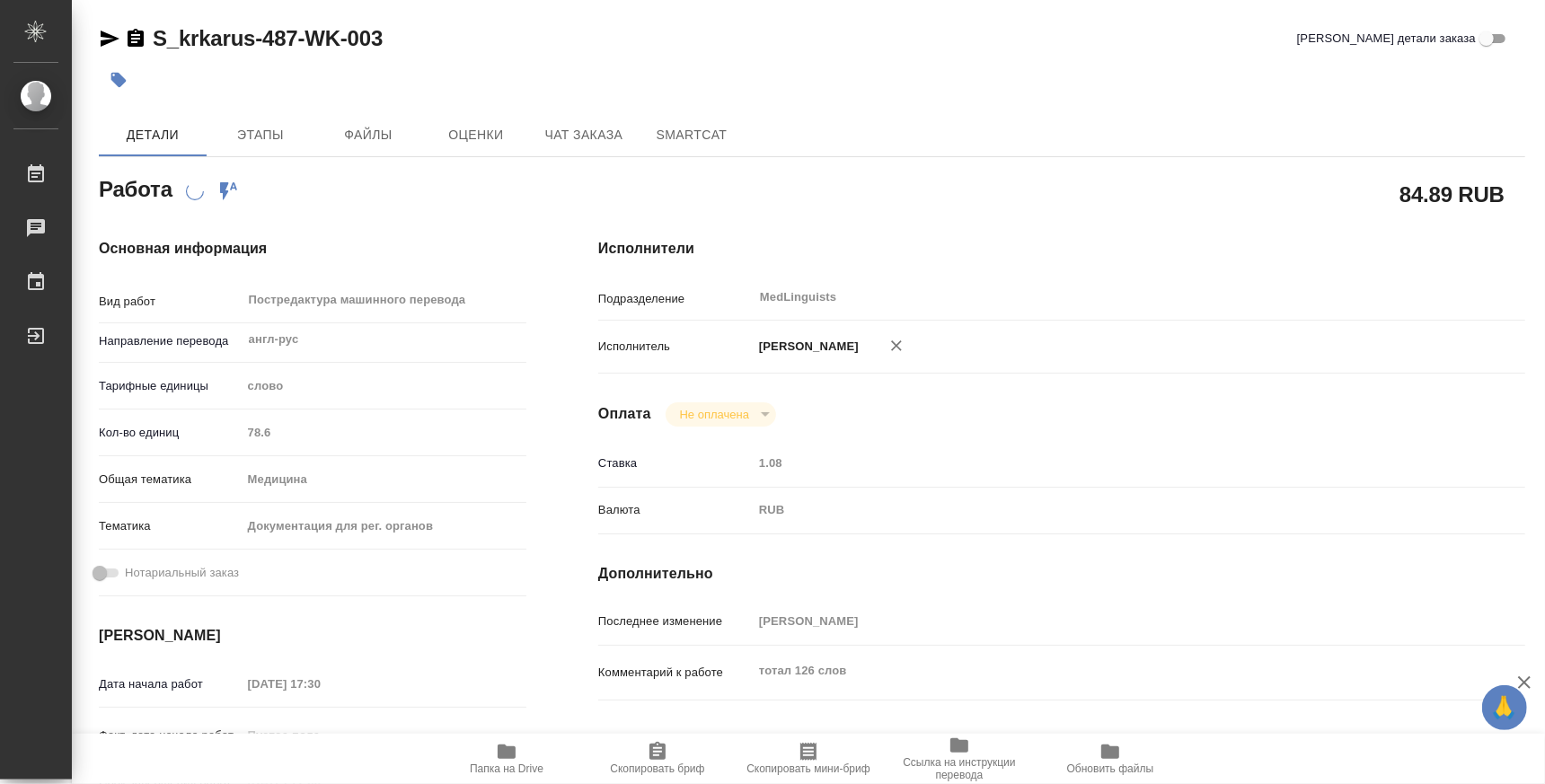
click at [512, 763] on span "Папка на Drive" at bounding box center [506, 768] width 74 height 12
type textarea "x"
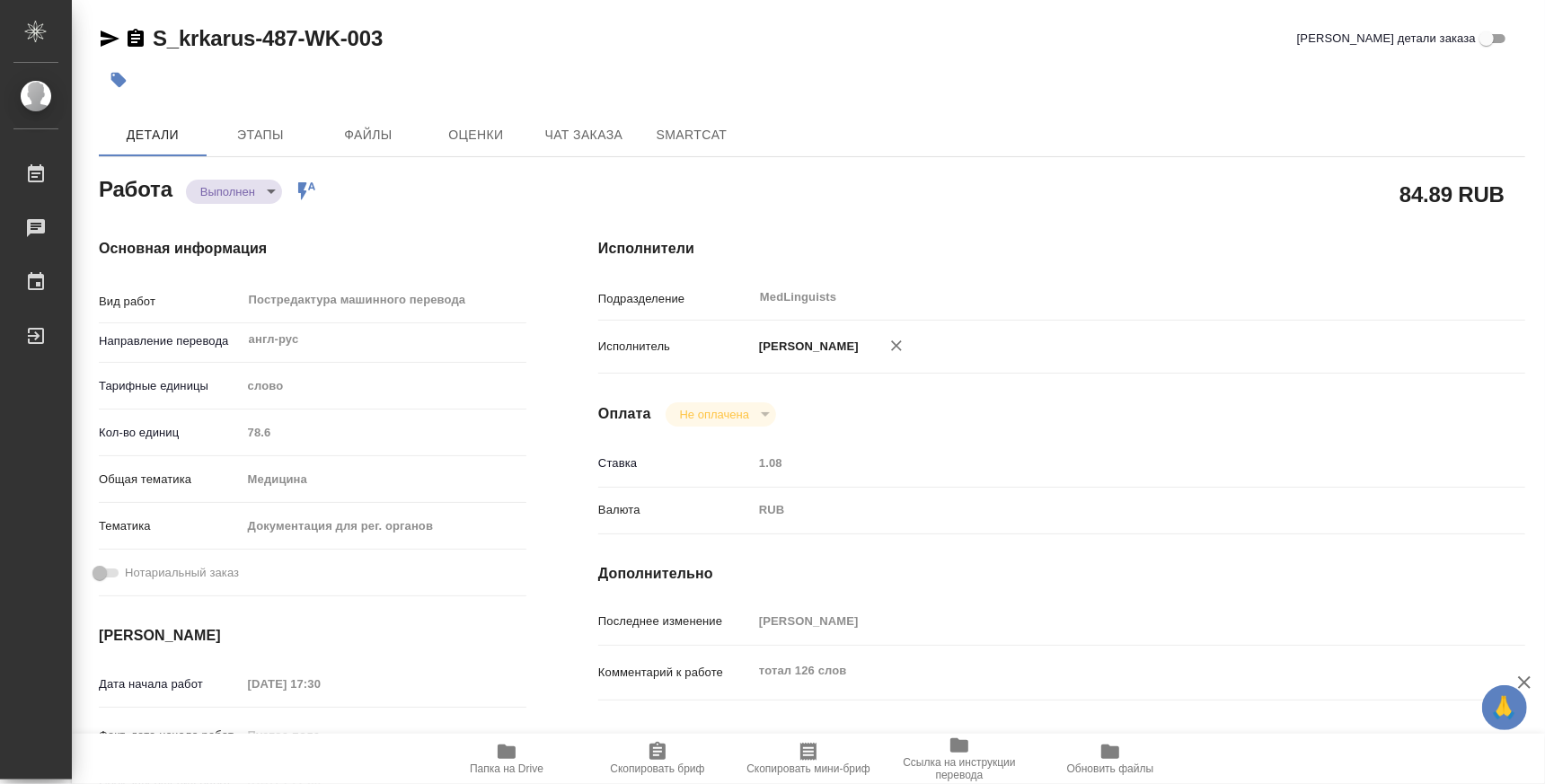
type textarea "x"
